Goal: Communication & Community: Answer question/provide support

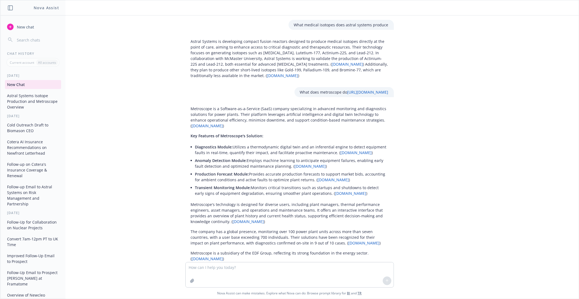
scroll to position [699, 0]
